Goal: Task Accomplishment & Management: Manage account settings

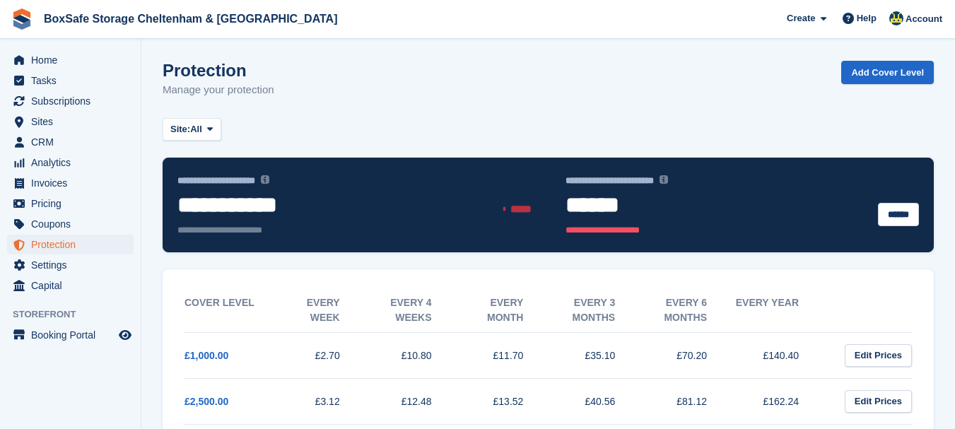
click at [59, 99] on span "Subscriptions" at bounding box center [73, 101] width 85 height 20
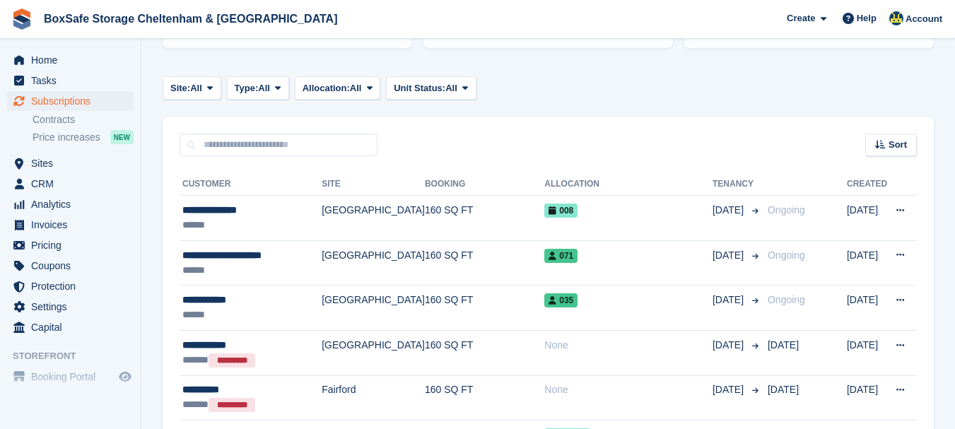
scroll to position [226, 0]
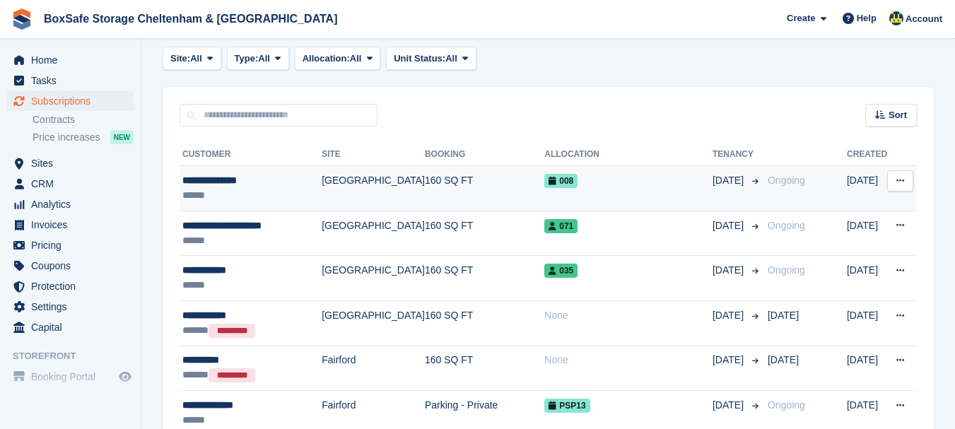
click at [205, 180] on div "**********" at bounding box center [251, 180] width 139 height 15
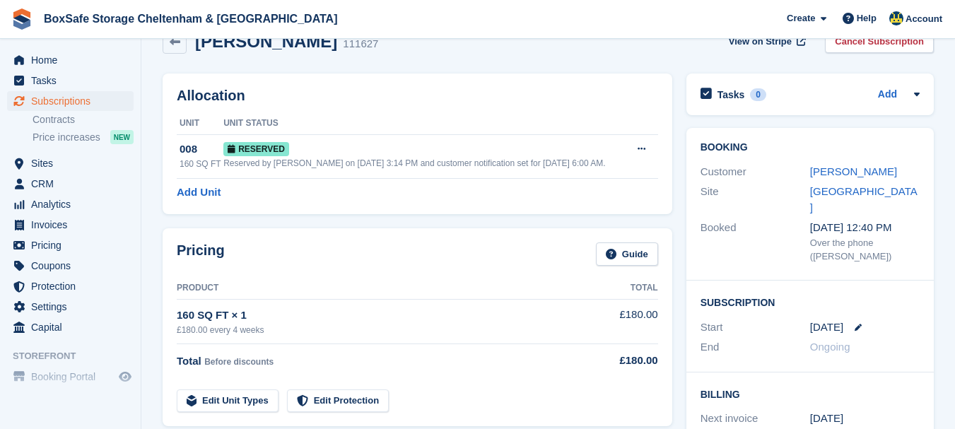
scroll to position [28, 0]
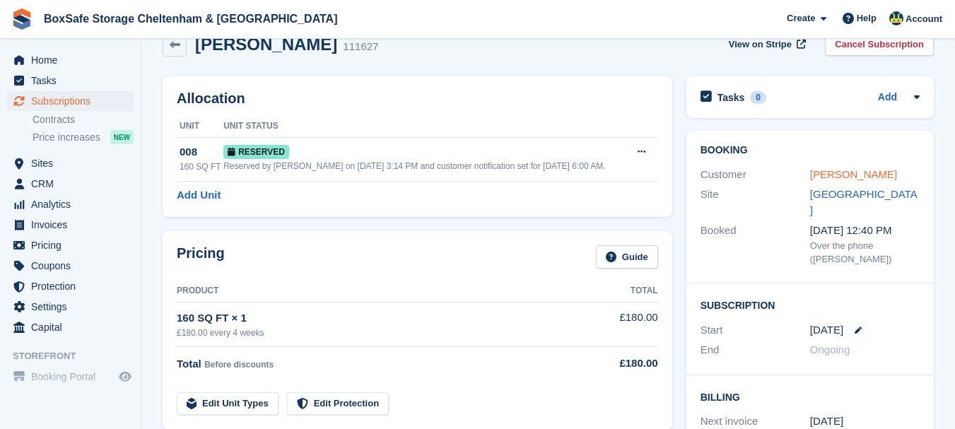
click at [864, 169] on link "Rosalind Fenton" at bounding box center [853, 174] width 87 height 12
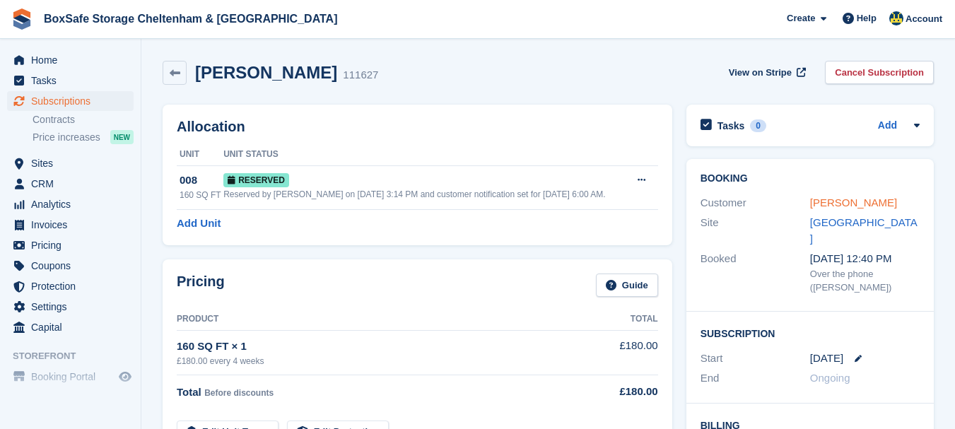
click at [824, 201] on link "Rosalind Fenton" at bounding box center [853, 202] width 87 height 12
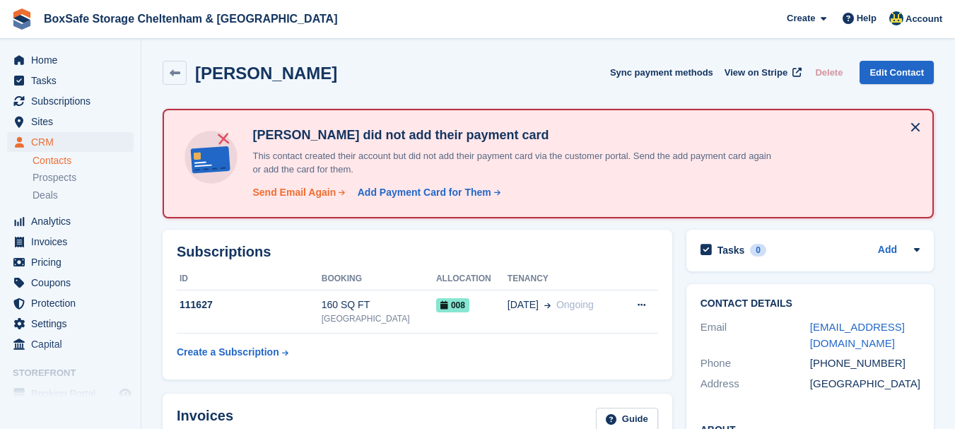
click at [294, 195] on div "Send Email Again" at bounding box center [293, 192] width 83 height 15
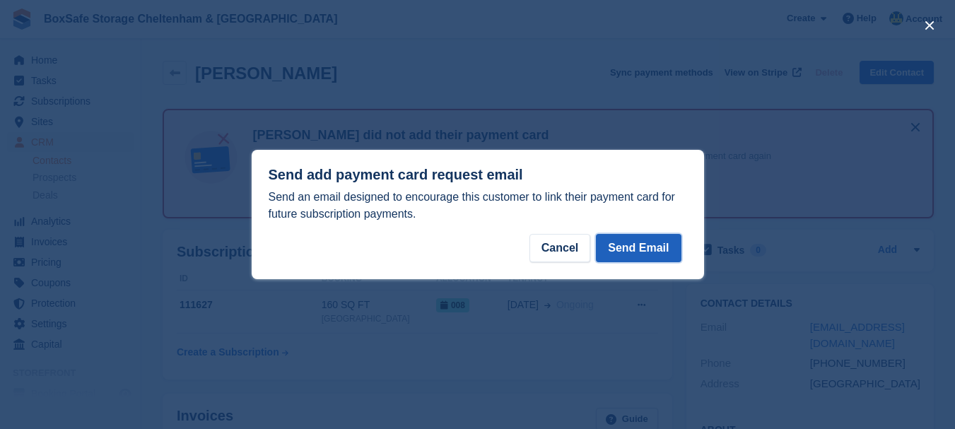
click at [631, 245] on button "Send Email" at bounding box center [638, 248] width 85 height 28
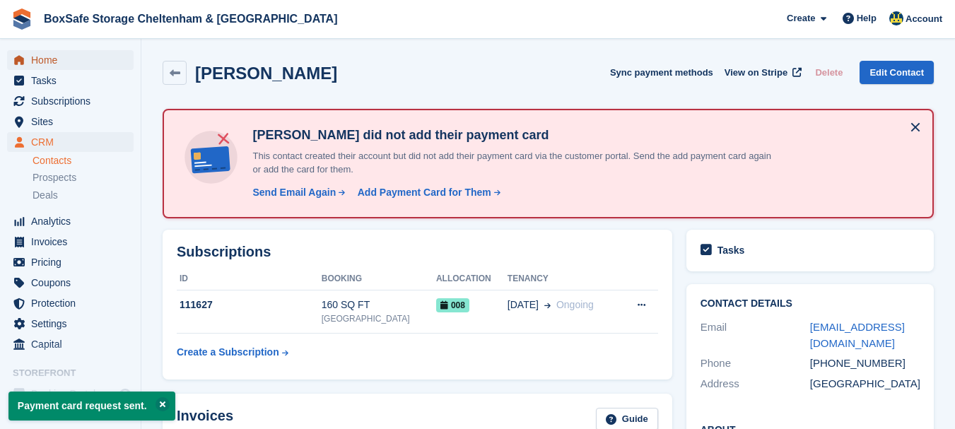
click at [40, 59] on span "Home" at bounding box center [73, 60] width 85 height 20
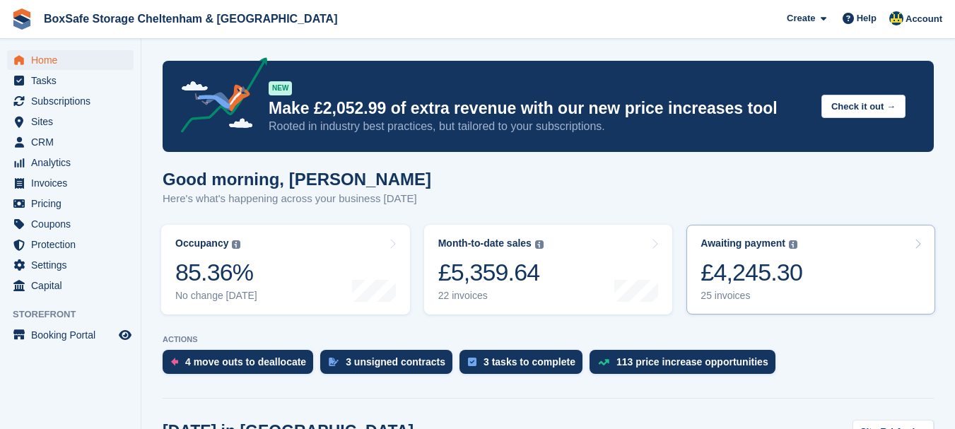
click at [754, 260] on div "£4,245.30" at bounding box center [751, 272] width 102 height 29
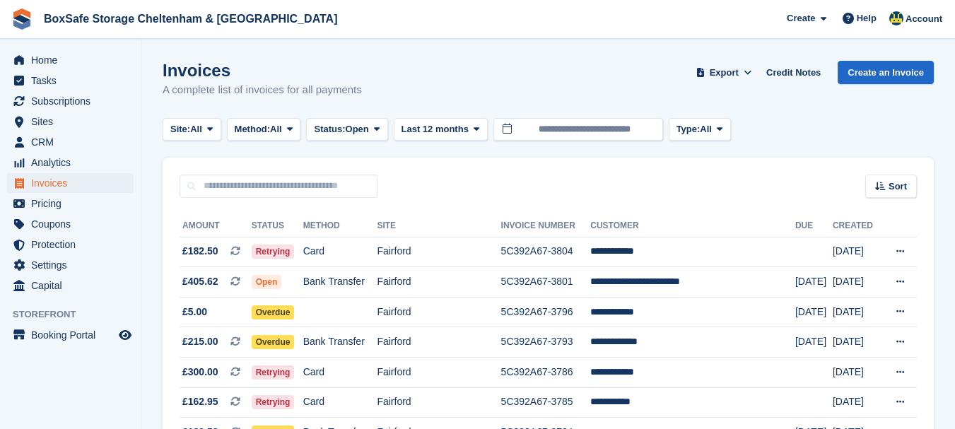
click at [954, 107] on html "BoxSafe Storage Cheltenham & Fairford Create Subscription Invoice Contact Deal …" at bounding box center [477, 214] width 955 height 429
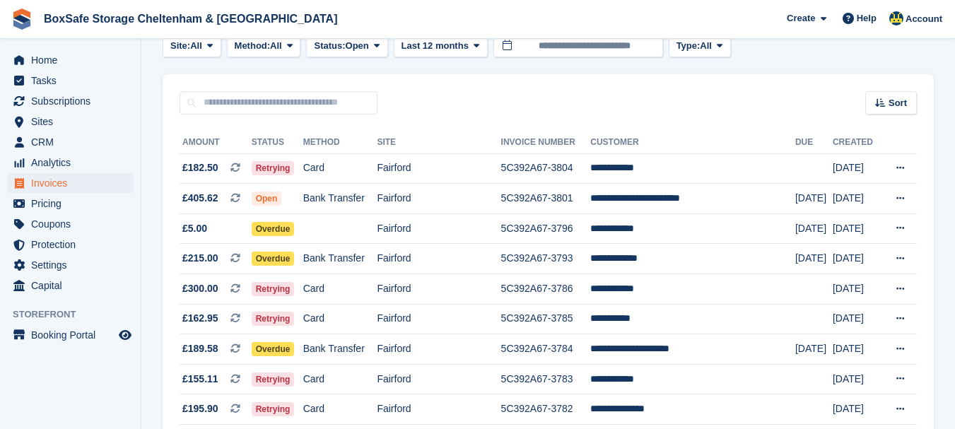
scroll to position [83, 0]
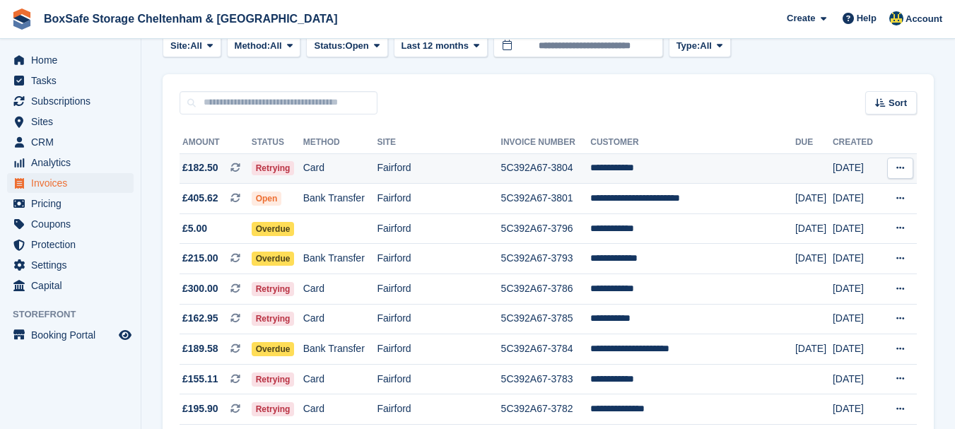
click at [647, 176] on td "**********" at bounding box center [692, 168] width 205 height 30
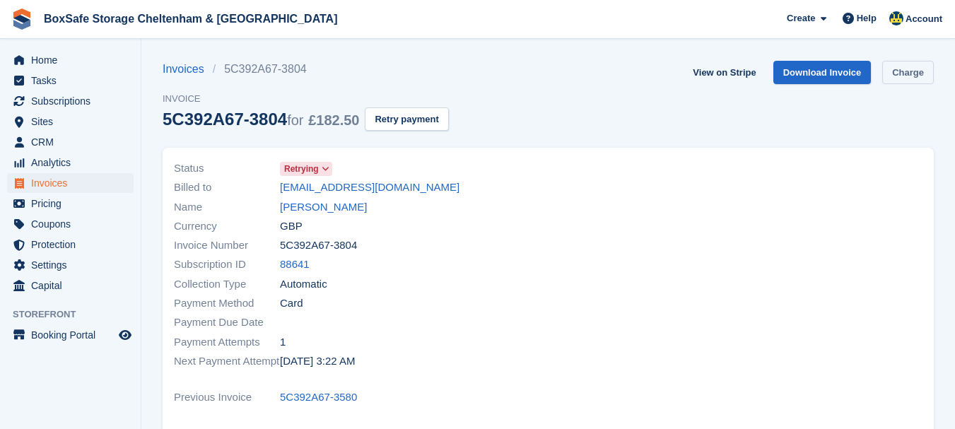
click at [899, 77] on link "Charge" at bounding box center [908, 72] width 52 height 23
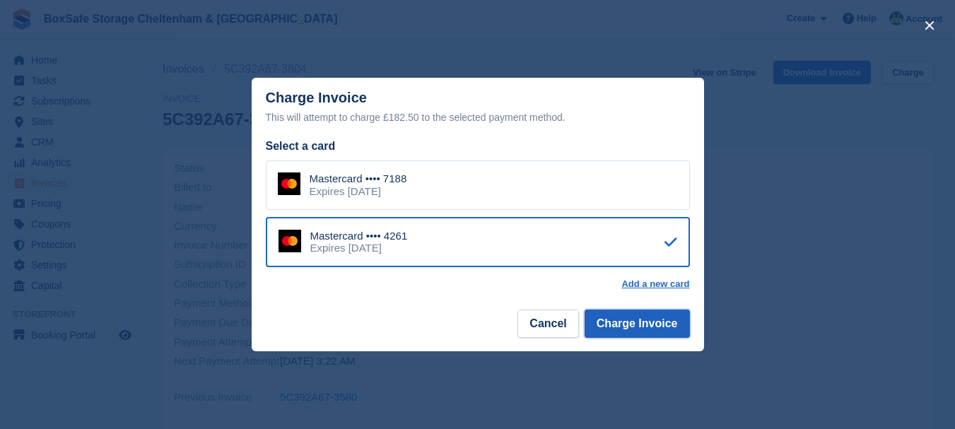
click at [627, 325] on button "Charge Invoice" at bounding box center [636, 323] width 105 height 28
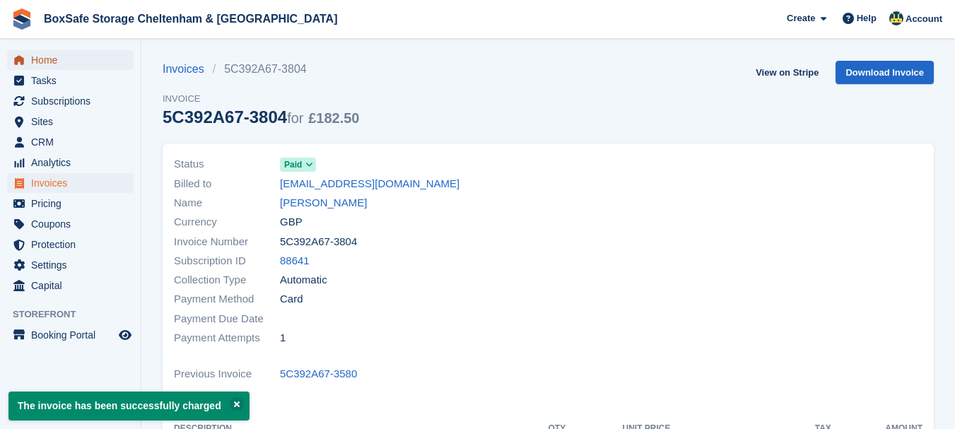
click at [65, 61] on span "Home" at bounding box center [73, 60] width 85 height 20
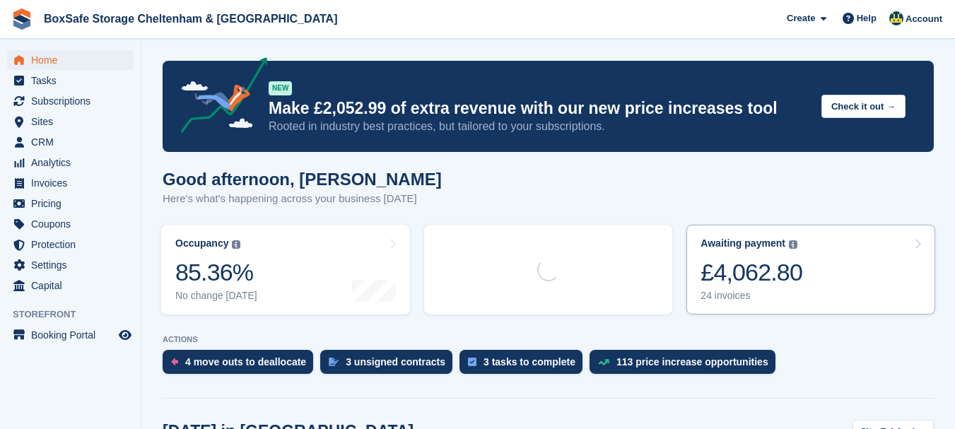
click at [801, 266] on link "Awaiting payment The total outstanding balance on all open invoices. £4,062.80 …" at bounding box center [810, 270] width 249 height 90
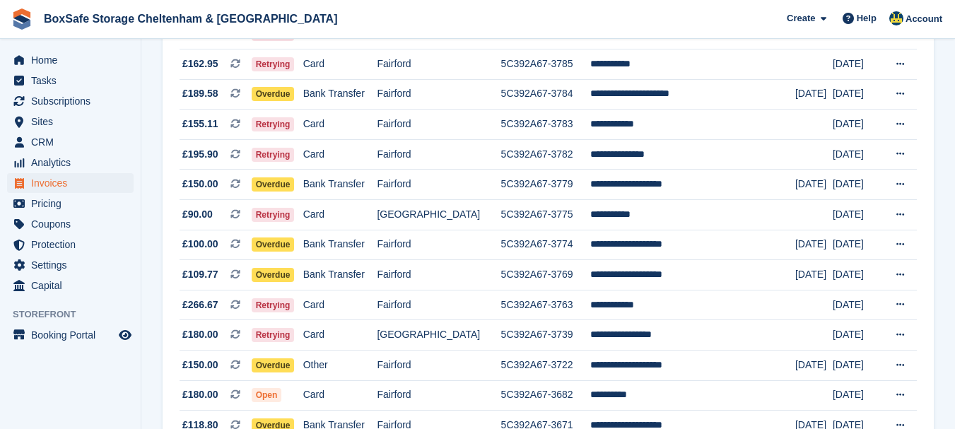
scroll to position [311, 0]
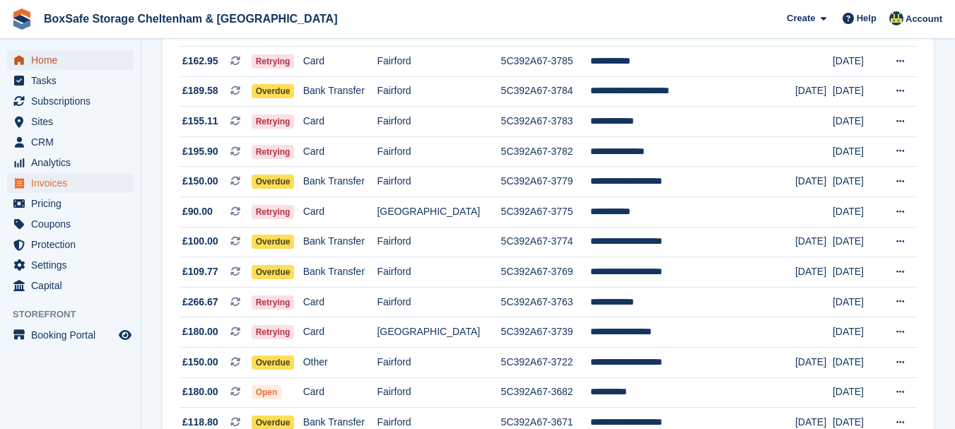
click at [71, 60] on span "Home" at bounding box center [73, 60] width 85 height 20
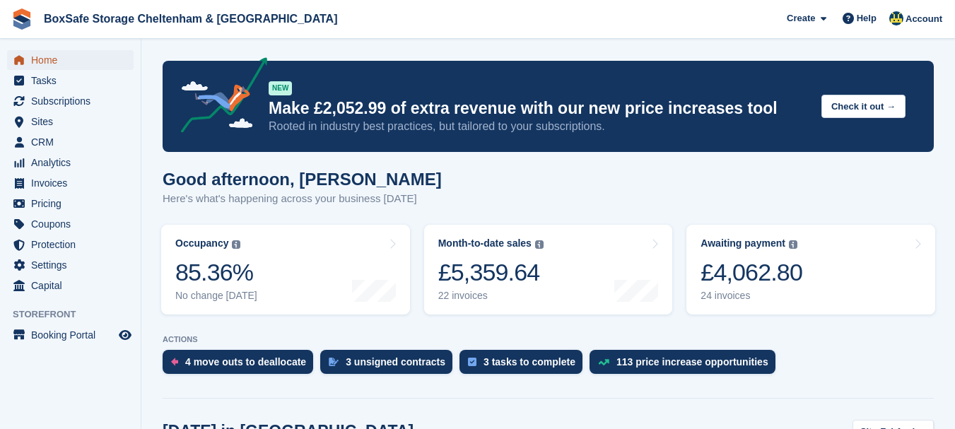
click at [71, 54] on span "Home" at bounding box center [73, 60] width 85 height 20
click at [76, 97] on span "Subscriptions" at bounding box center [73, 101] width 85 height 20
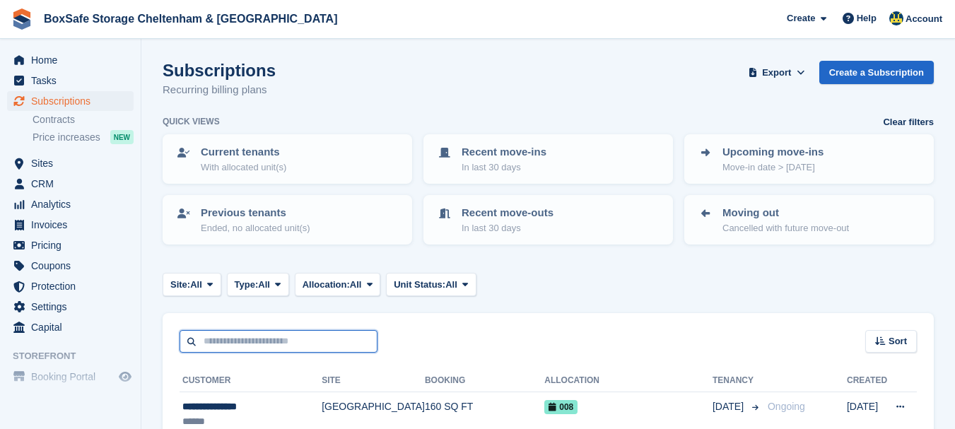
click at [256, 331] on input "text" at bounding box center [278, 341] width 198 height 23
type input "***"
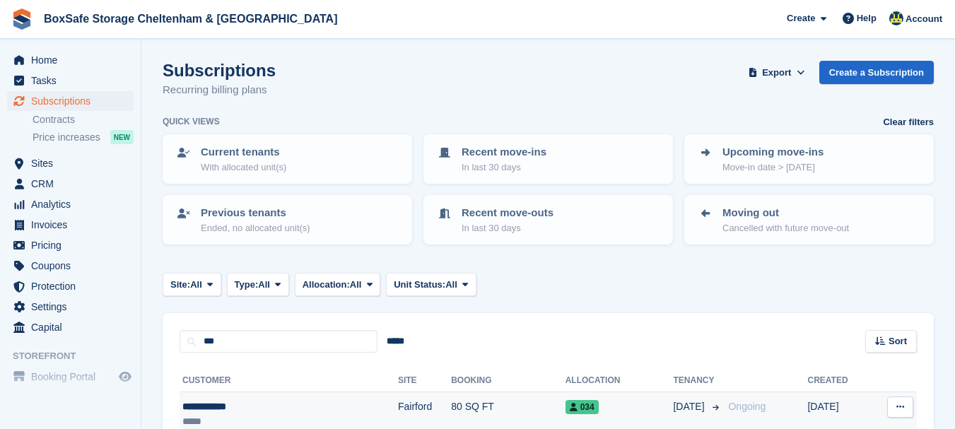
click at [239, 405] on div "**********" at bounding box center [250, 406] width 137 height 15
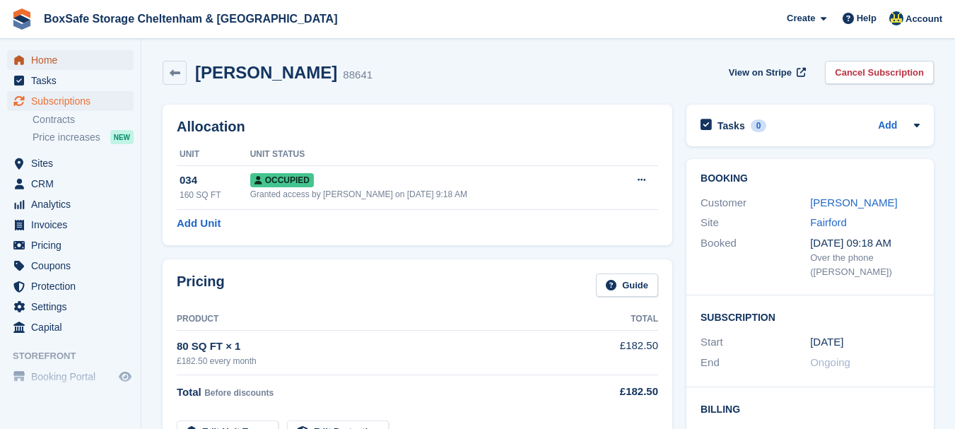
click at [43, 57] on span "Home" at bounding box center [73, 60] width 85 height 20
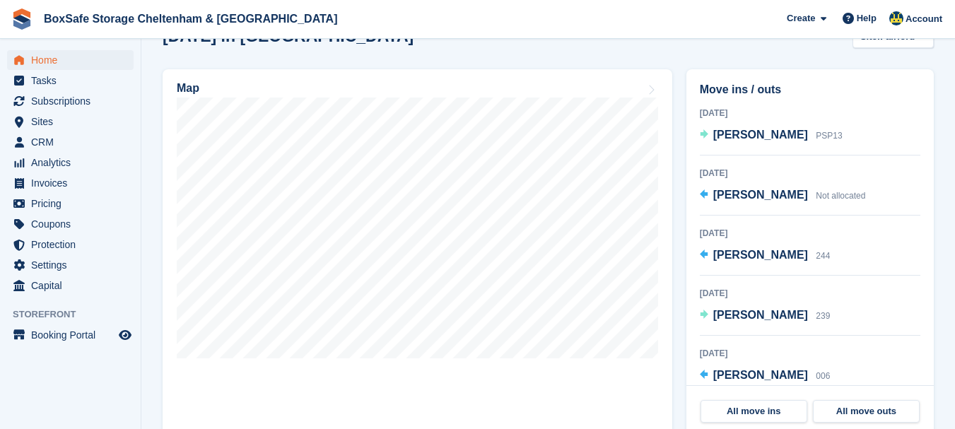
scroll to position [396, 0]
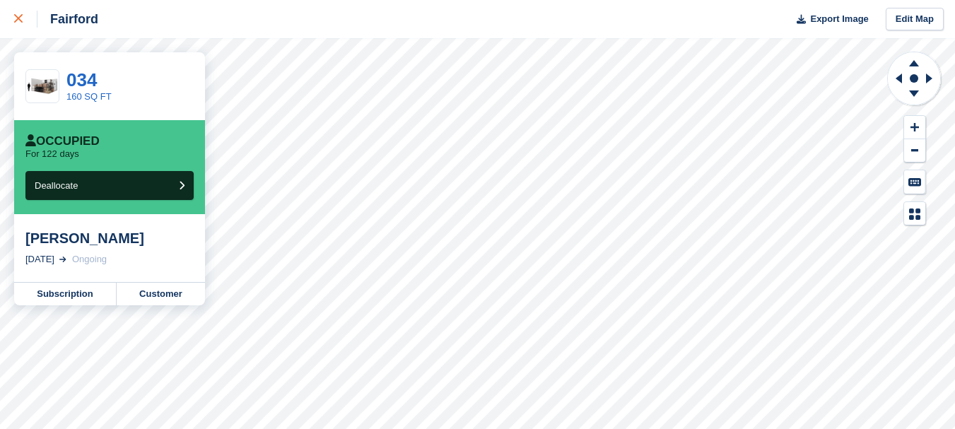
click at [25, 24] on div at bounding box center [25, 19] width 23 height 17
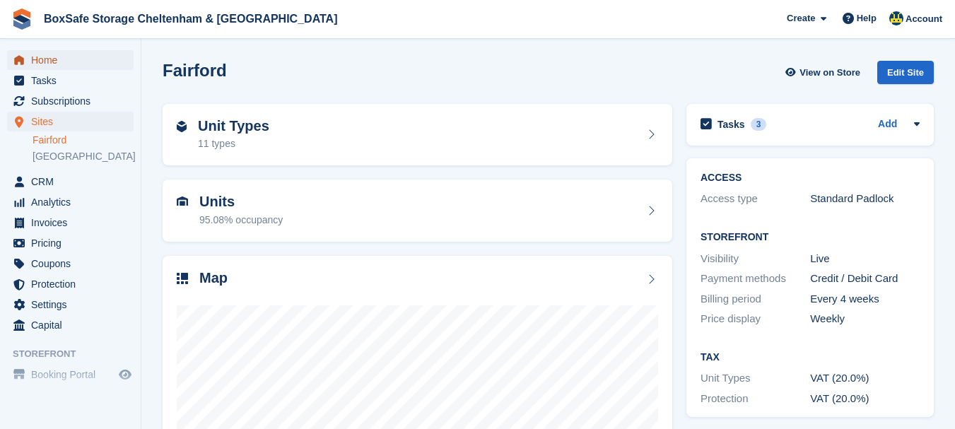
click at [42, 59] on span "Home" at bounding box center [73, 60] width 85 height 20
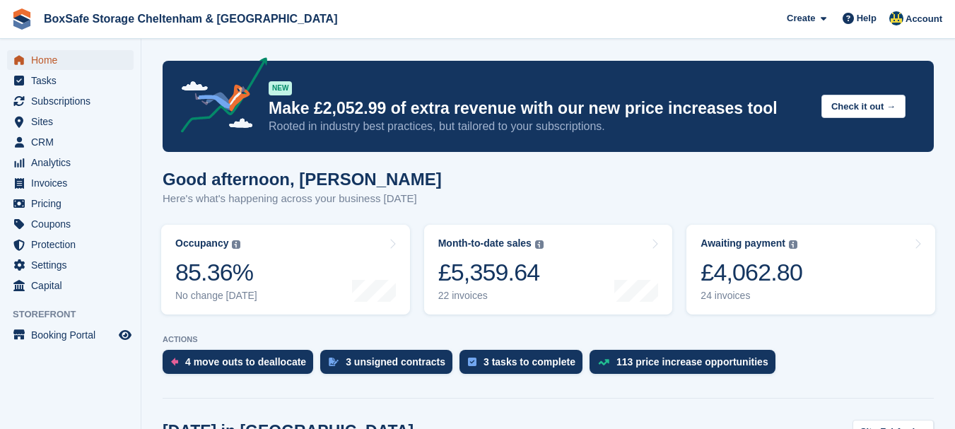
click at [70, 58] on span "Home" at bounding box center [73, 60] width 85 height 20
click at [56, 243] on span "Protection" at bounding box center [73, 245] width 85 height 20
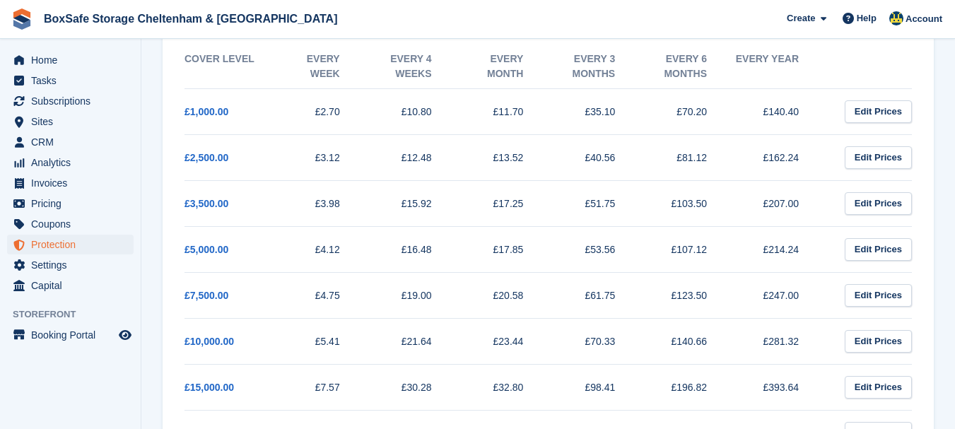
scroll to position [248, 0]
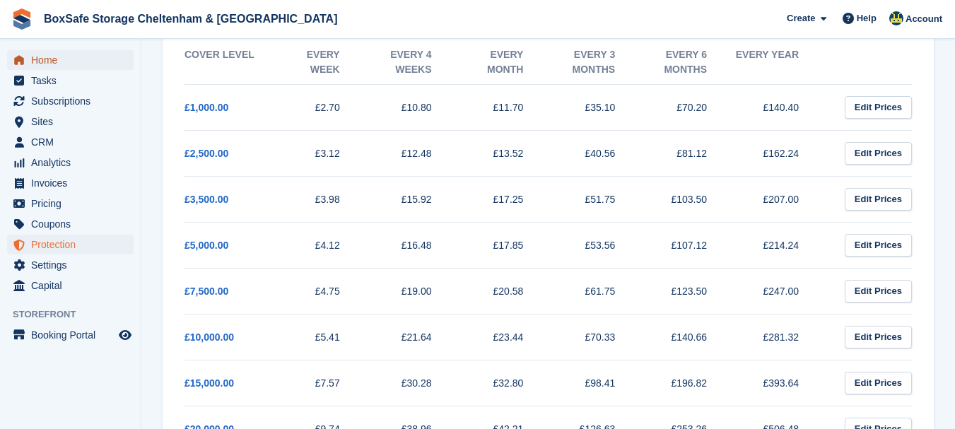
click at [62, 57] on span "Home" at bounding box center [73, 60] width 85 height 20
